Goal: Obtain resource: Obtain resource

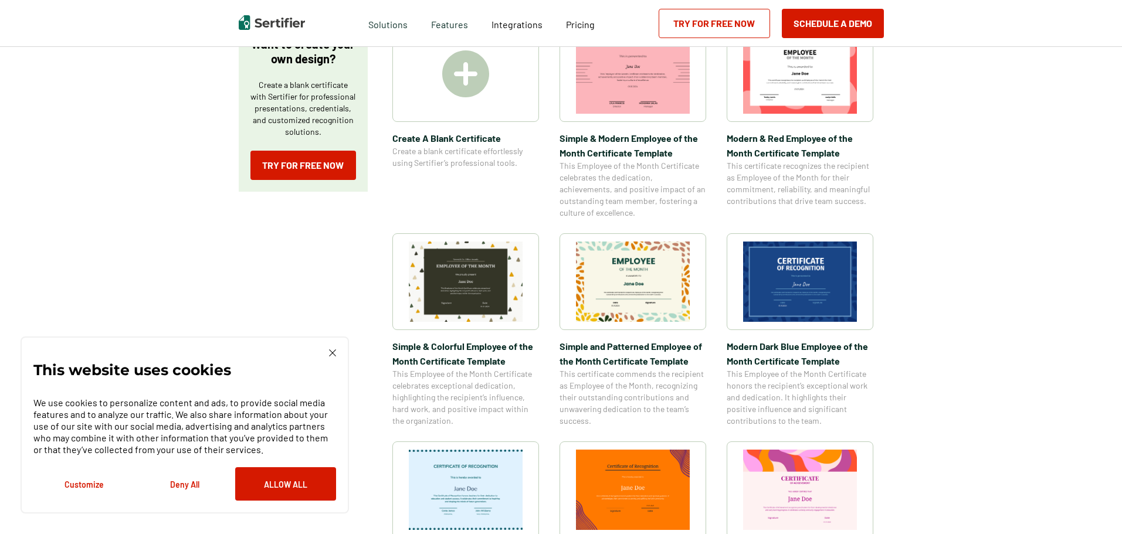
scroll to position [352, 0]
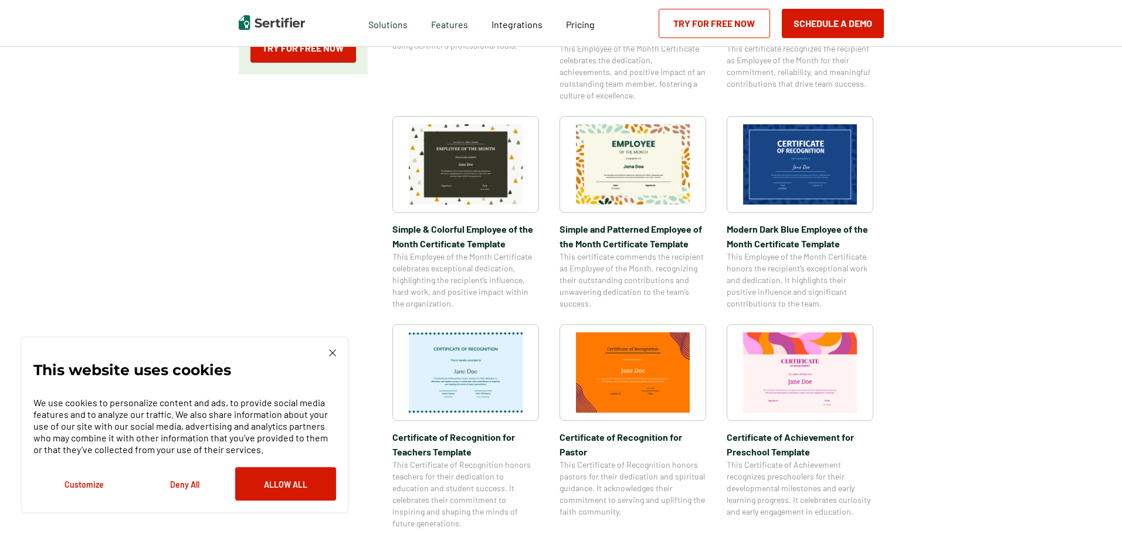
click at [452, 164] on img at bounding box center [466, 164] width 114 height 80
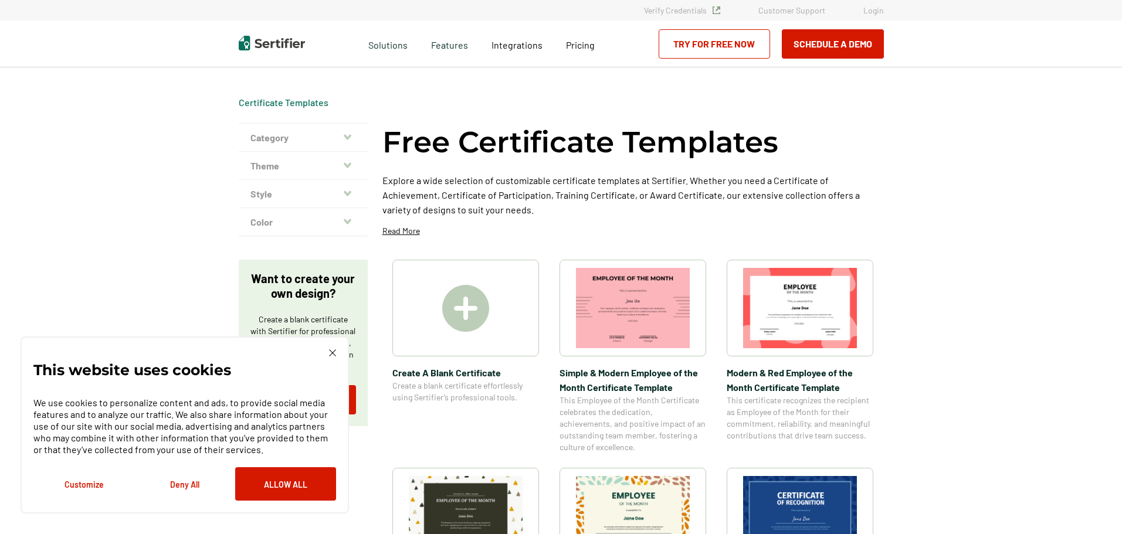
click at [337, 355] on div "This website uses cookies We use cookies to personalize content and ads, to pro…" at bounding box center [185, 425] width 328 height 177
click at [286, 140] on button "Category" at bounding box center [303, 138] width 129 height 28
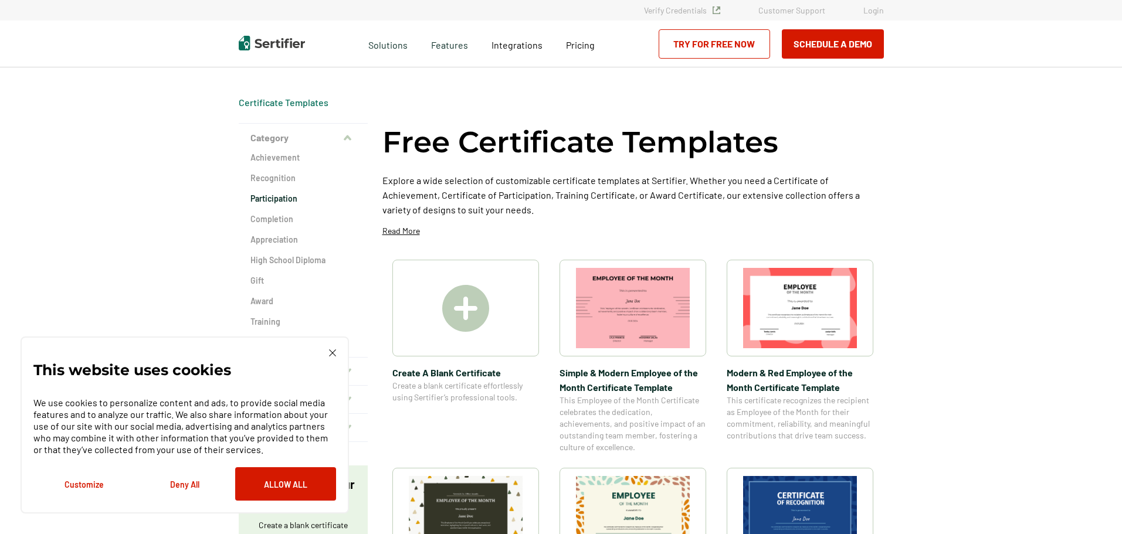
click at [292, 202] on h2 "Participation" at bounding box center [303, 199] width 106 height 12
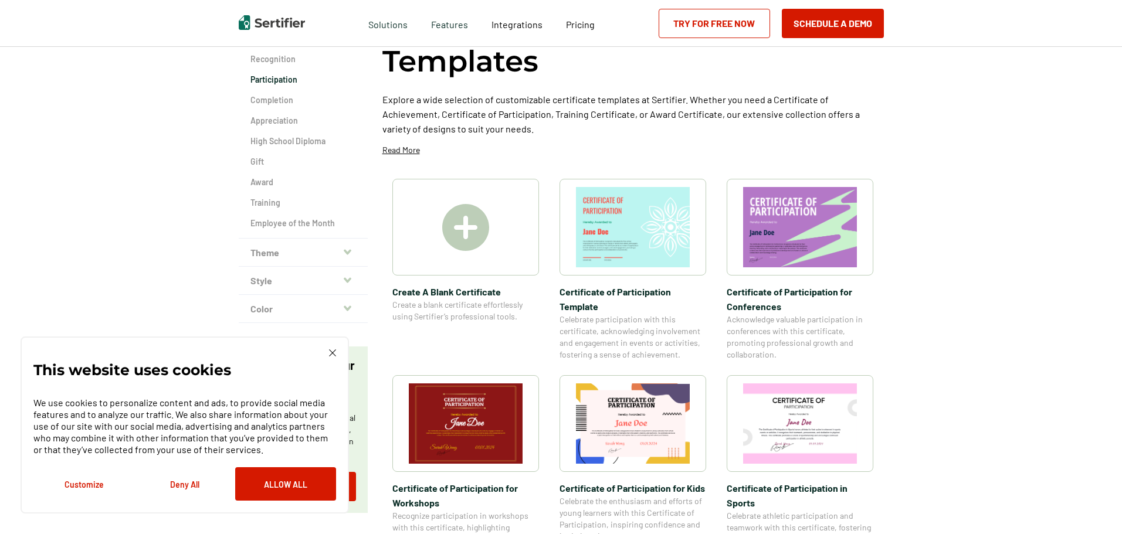
scroll to position [117, 0]
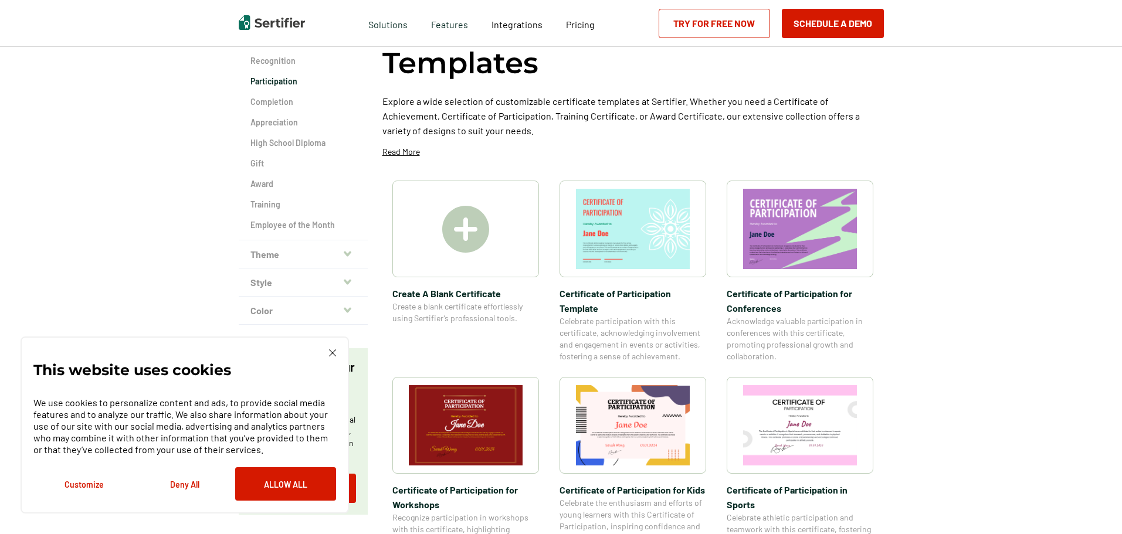
click at [641, 233] on img at bounding box center [633, 229] width 114 height 80
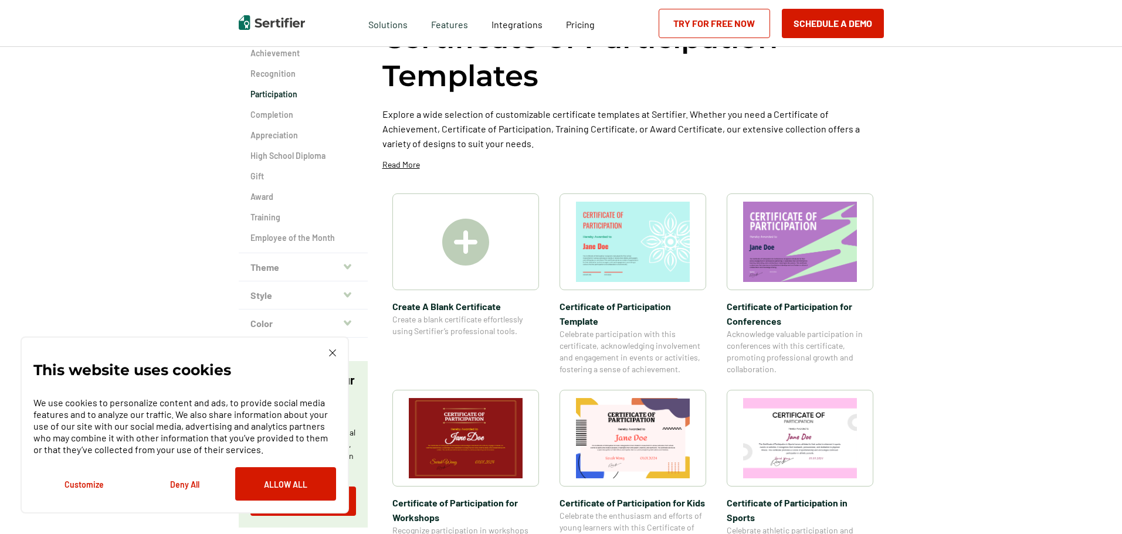
scroll to position [117, 0]
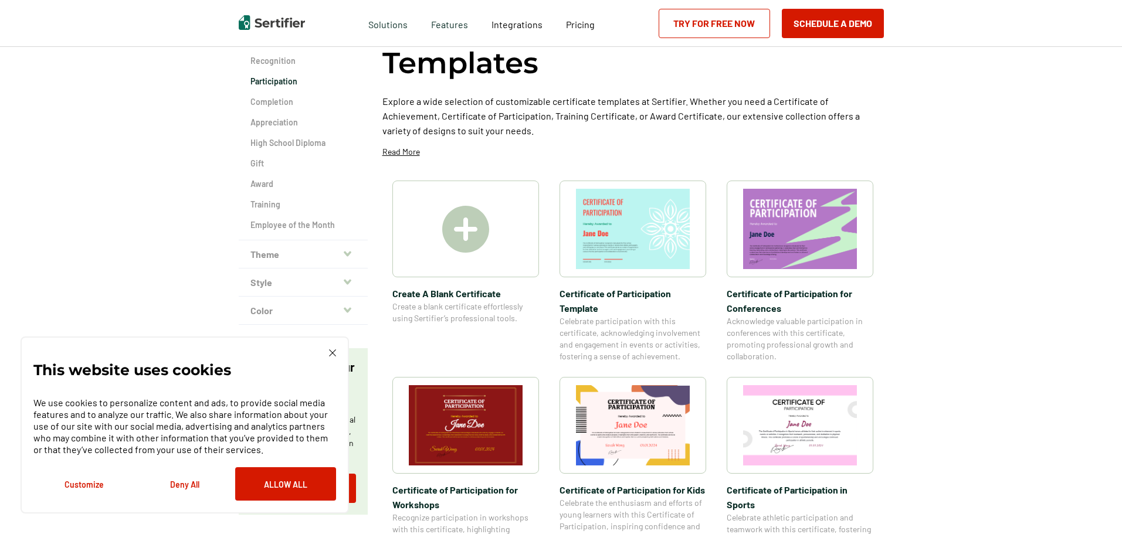
click at [303, 250] on button "Theme" at bounding box center [303, 254] width 129 height 28
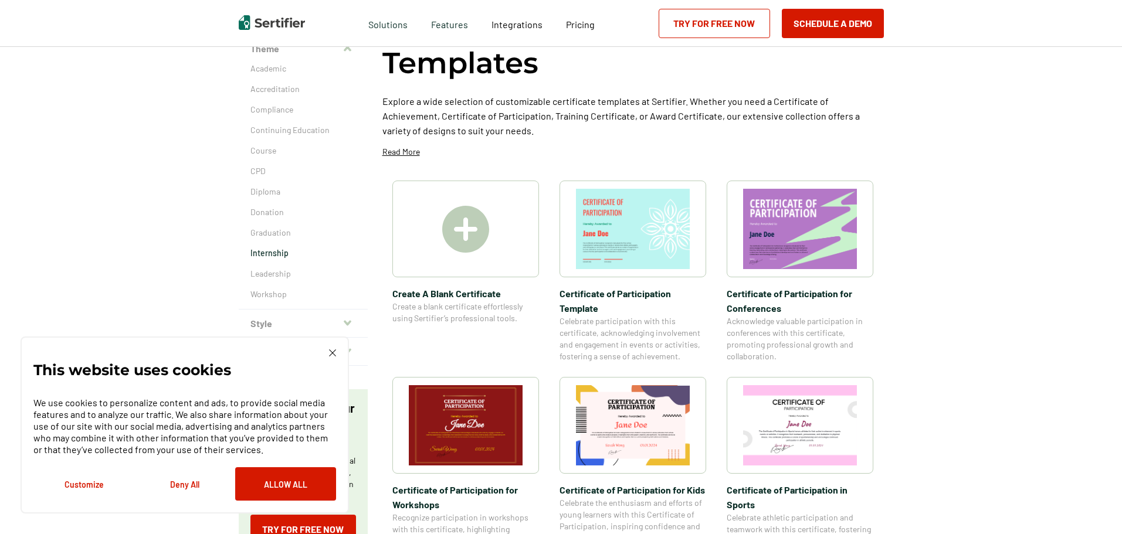
click at [276, 252] on p "Internship" at bounding box center [303, 254] width 106 height 12
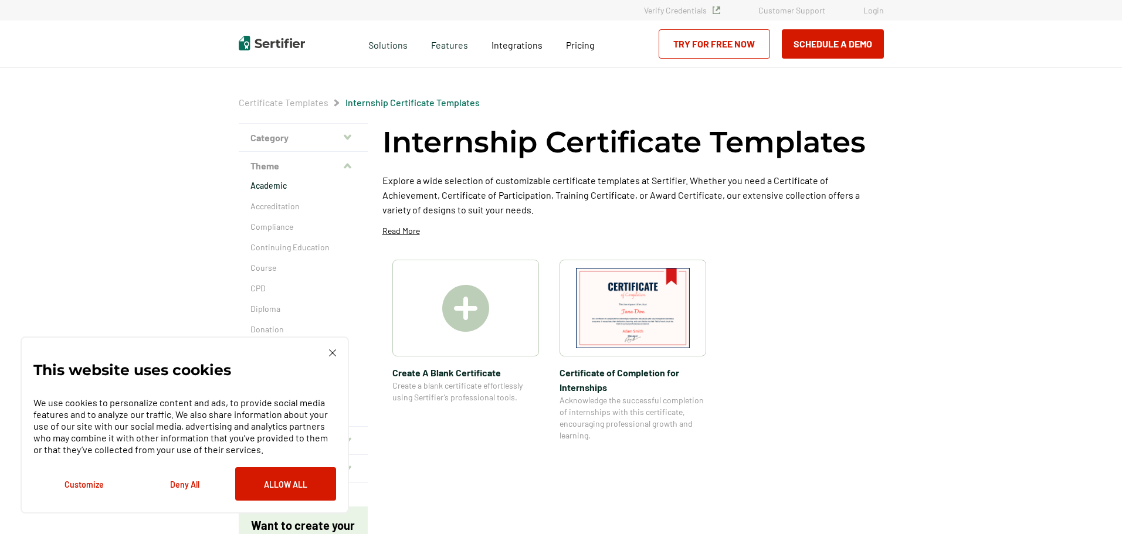
click at [284, 184] on p "Academic" at bounding box center [303, 186] width 106 height 12
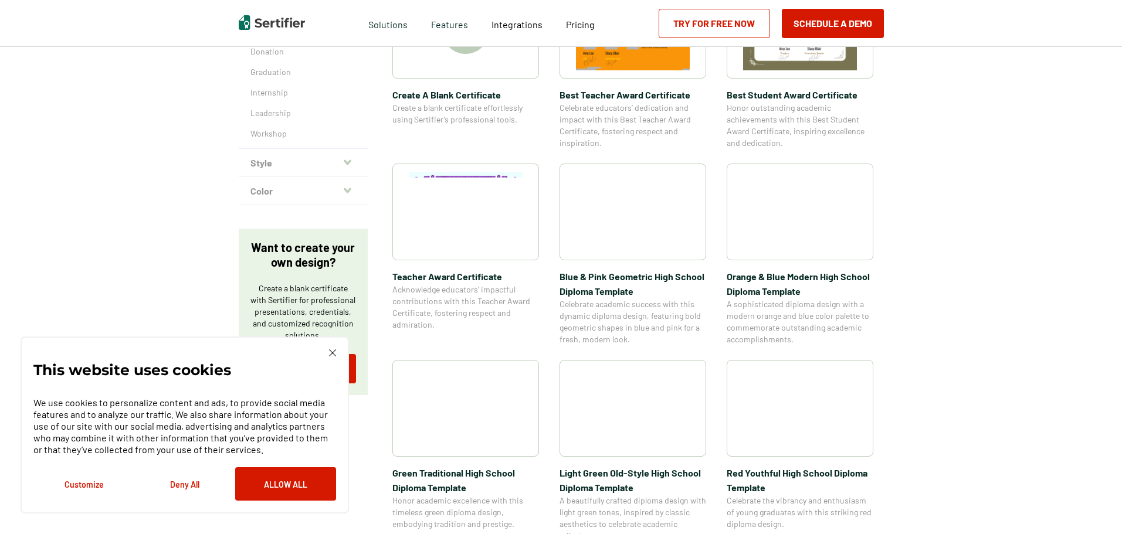
scroll to position [235, 0]
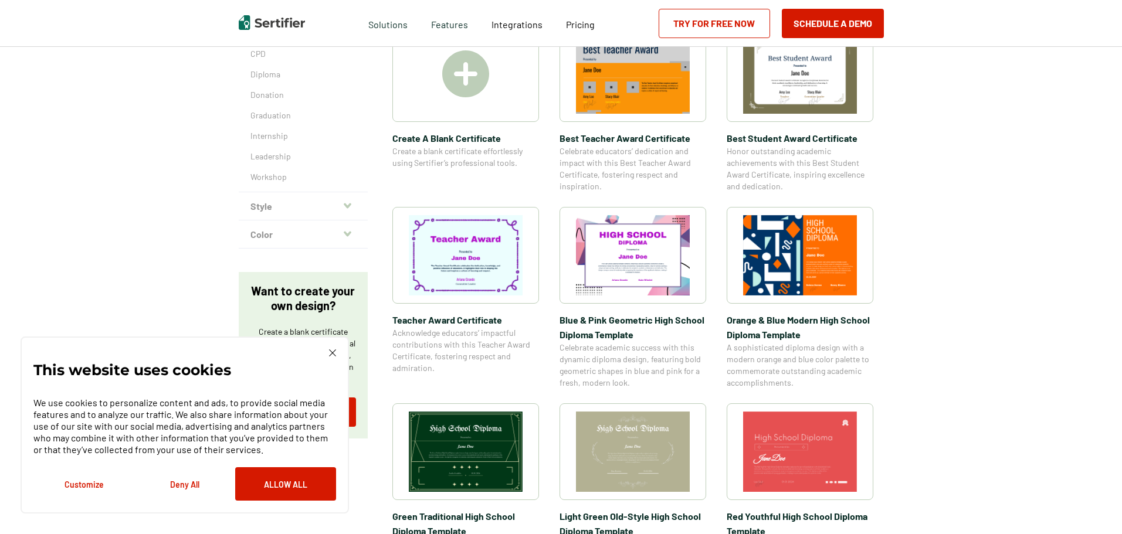
click at [289, 240] on button "Color" at bounding box center [303, 235] width 129 height 28
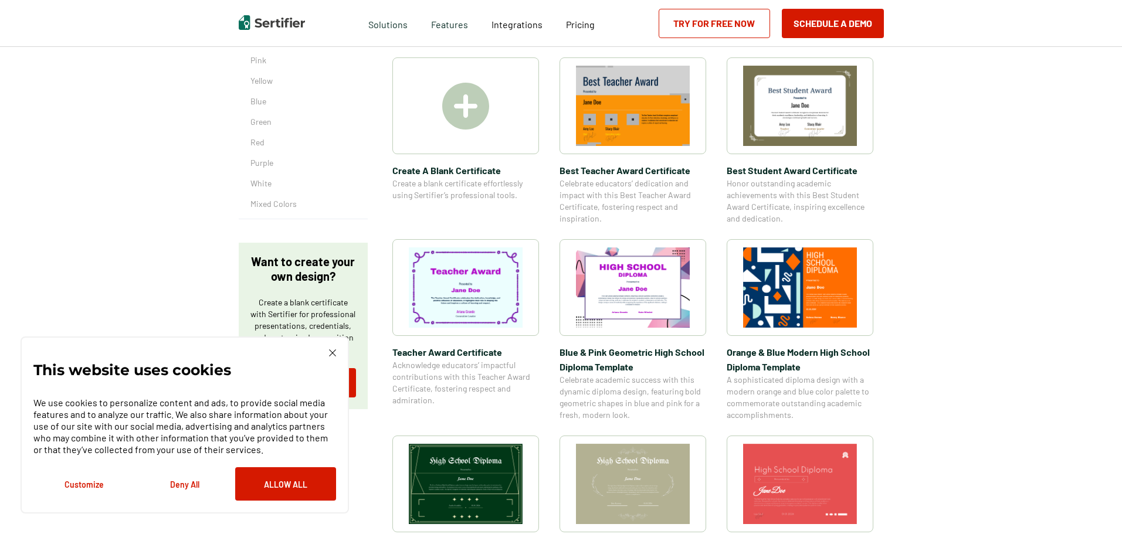
scroll to position [175, 0]
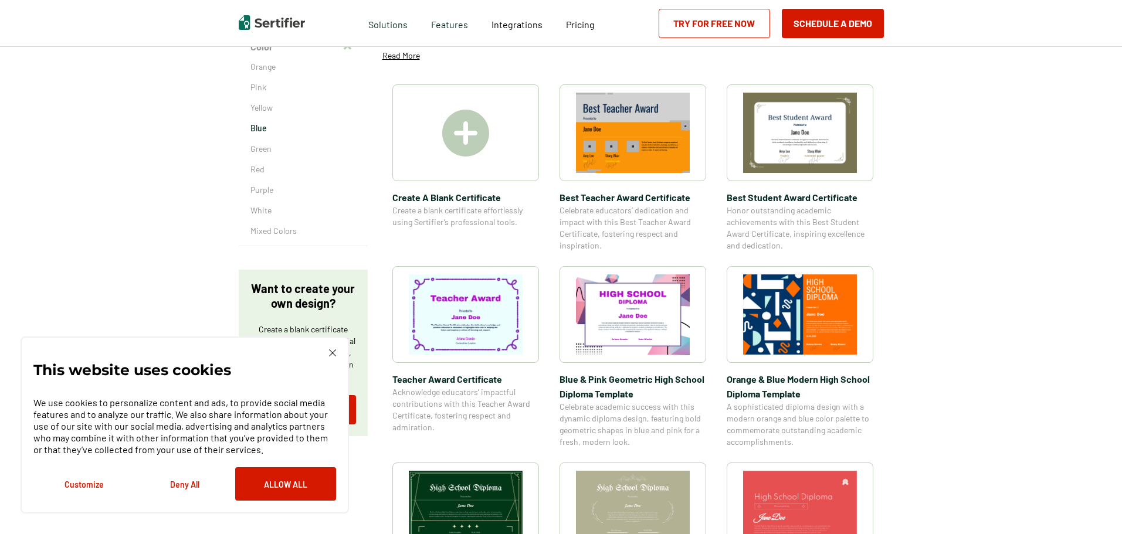
click at [257, 133] on p "Blue" at bounding box center [303, 129] width 106 height 12
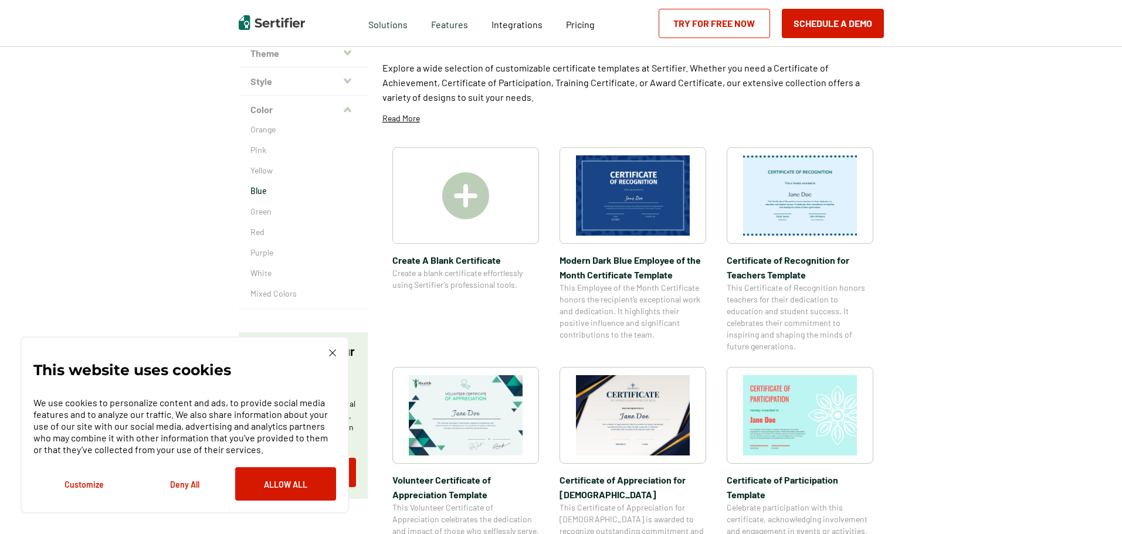
scroll to position [117, 0]
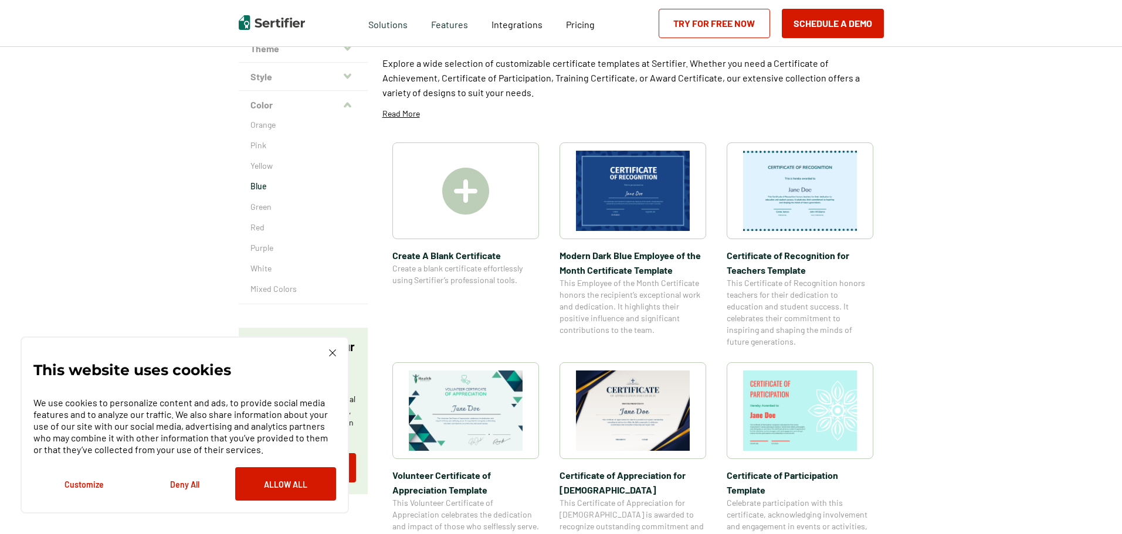
click at [816, 416] on img at bounding box center [800, 411] width 114 height 80
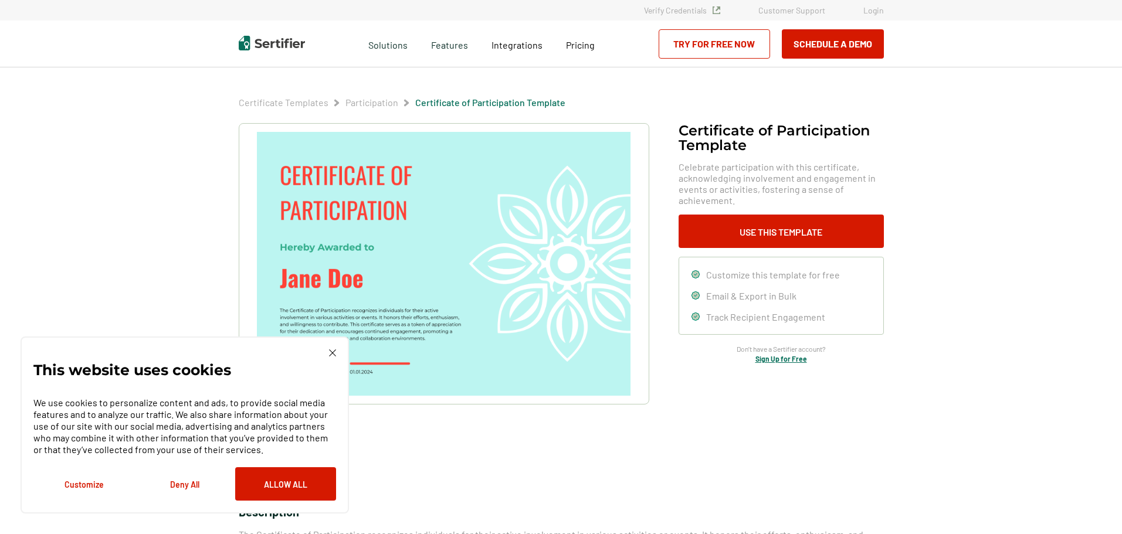
click at [312, 279] on img at bounding box center [443, 264] width 373 height 264
click at [748, 234] on button "Use This Template" at bounding box center [781, 231] width 205 height 33
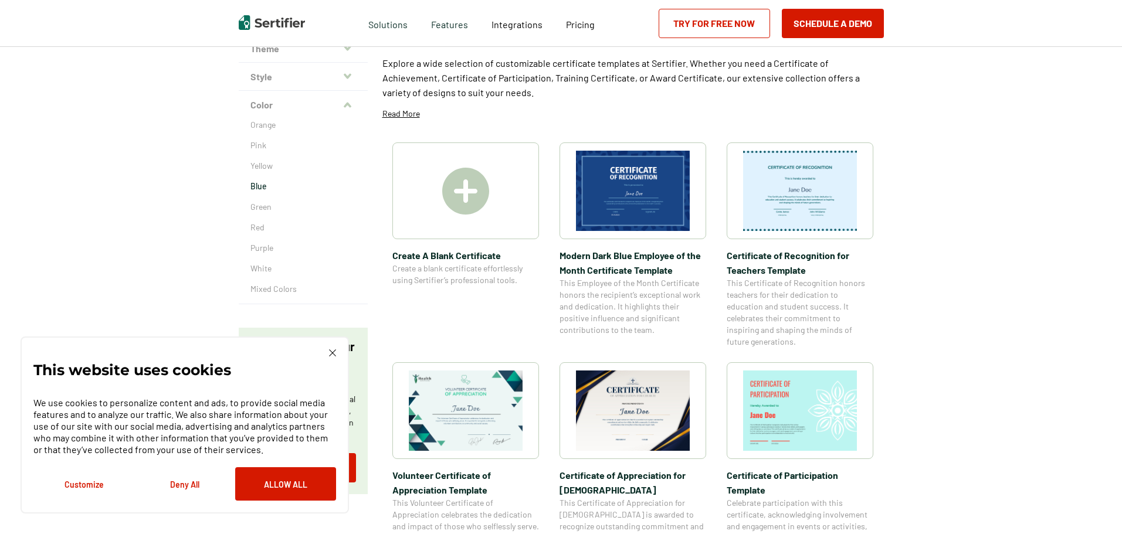
scroll to position [175, 0]
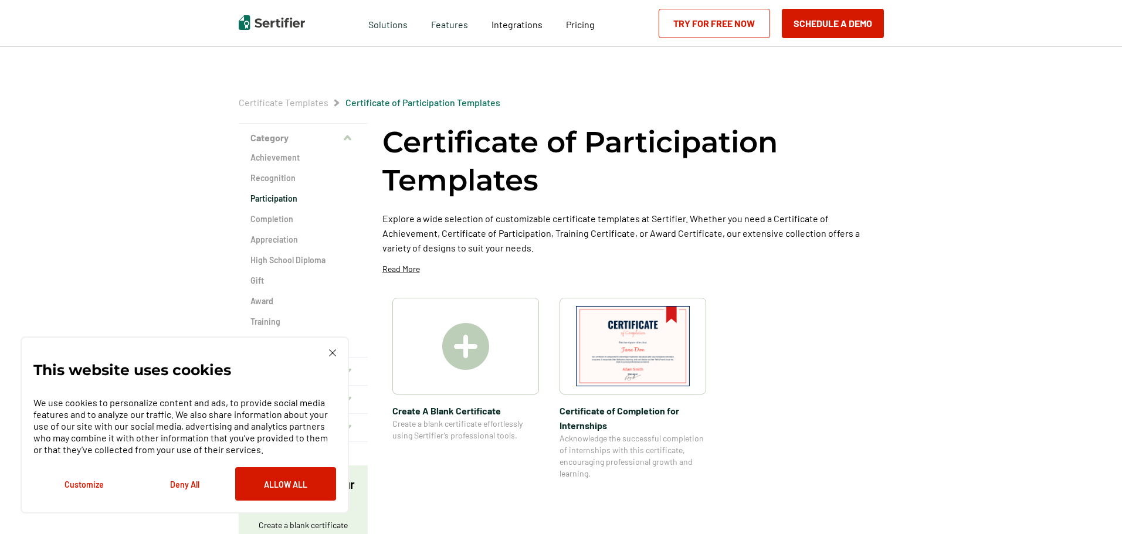
scroll to position [117, 0]
